Goal: Task Accomplishment & Management: Complete application form

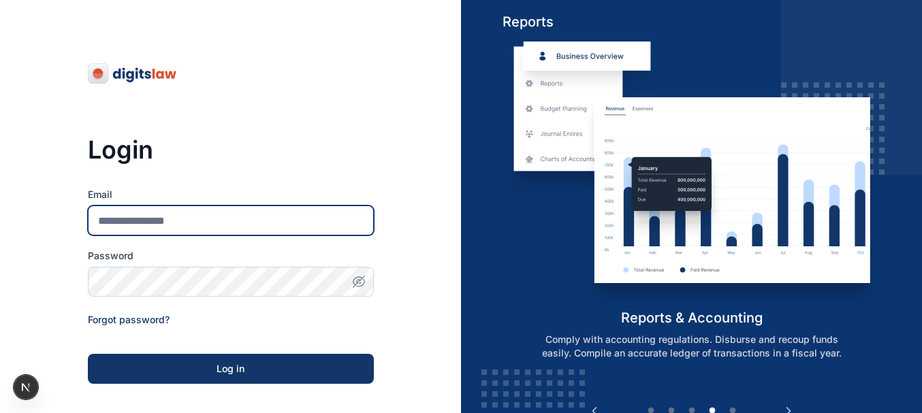
click at [259, 226] on input "Email" at bounding box center [231, 221] width 286 height 30
